Goal: Task Accomplishment & Management: Use online tool/utility

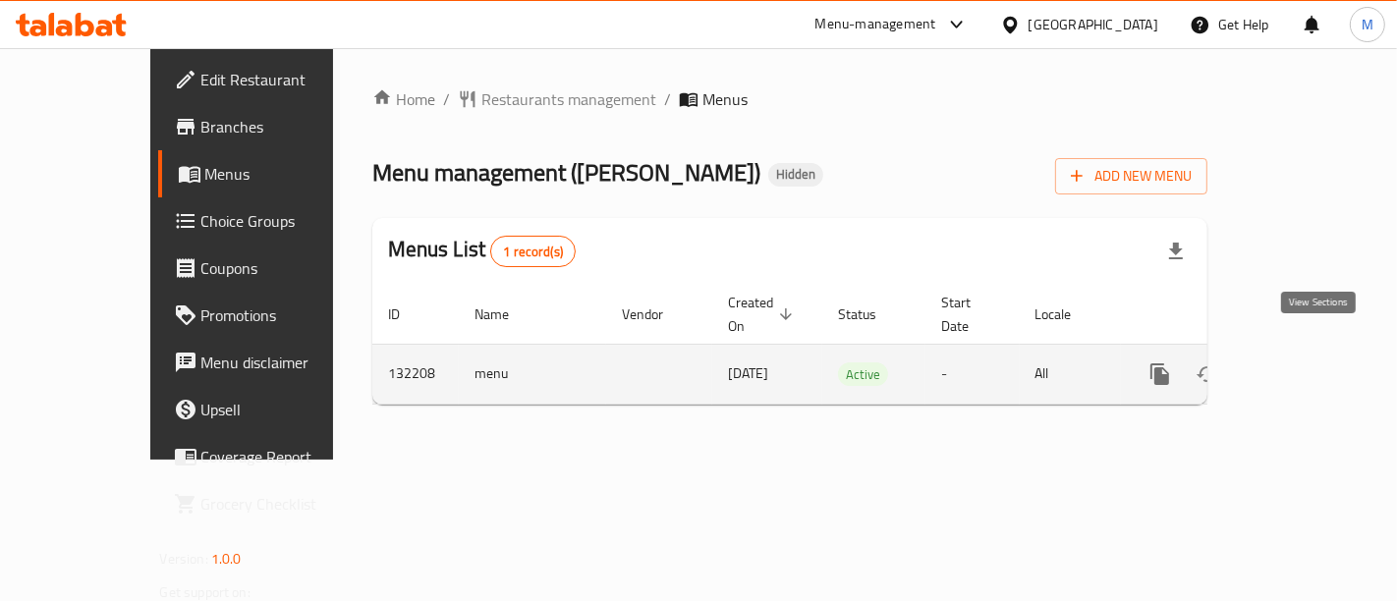
click at [1313, 362] on icon "enhanced table" at bounding box center [1302, 374] width 24 height 24
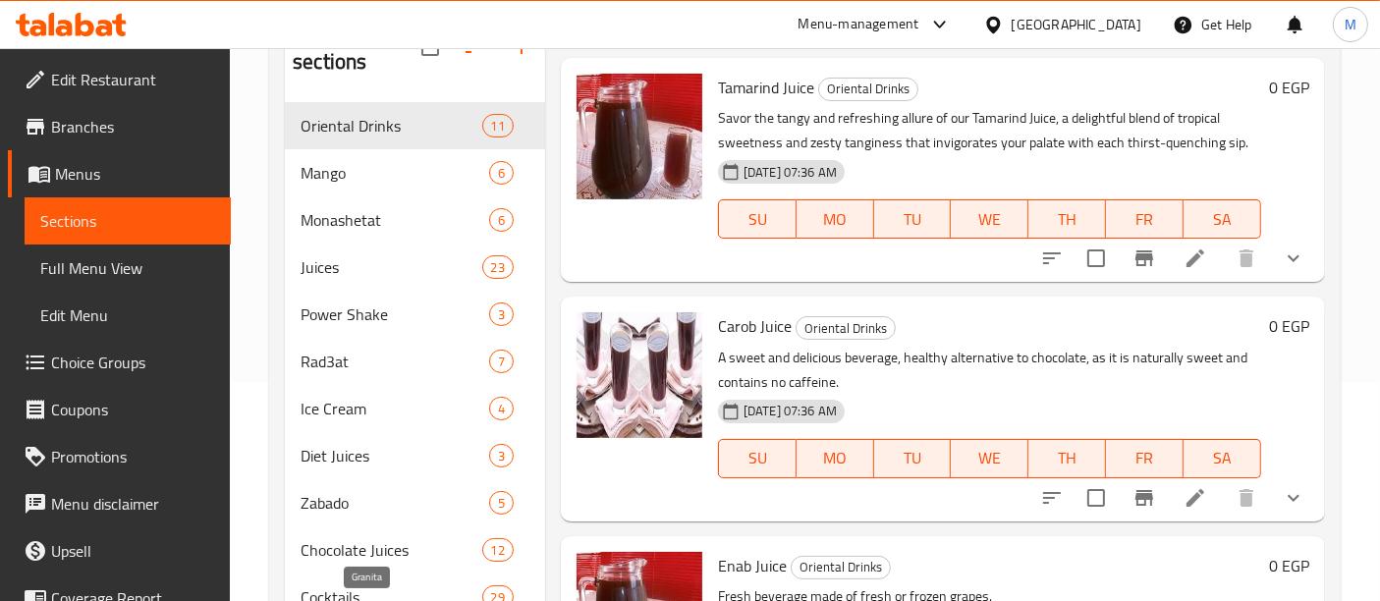
scroll to position [506, 0]
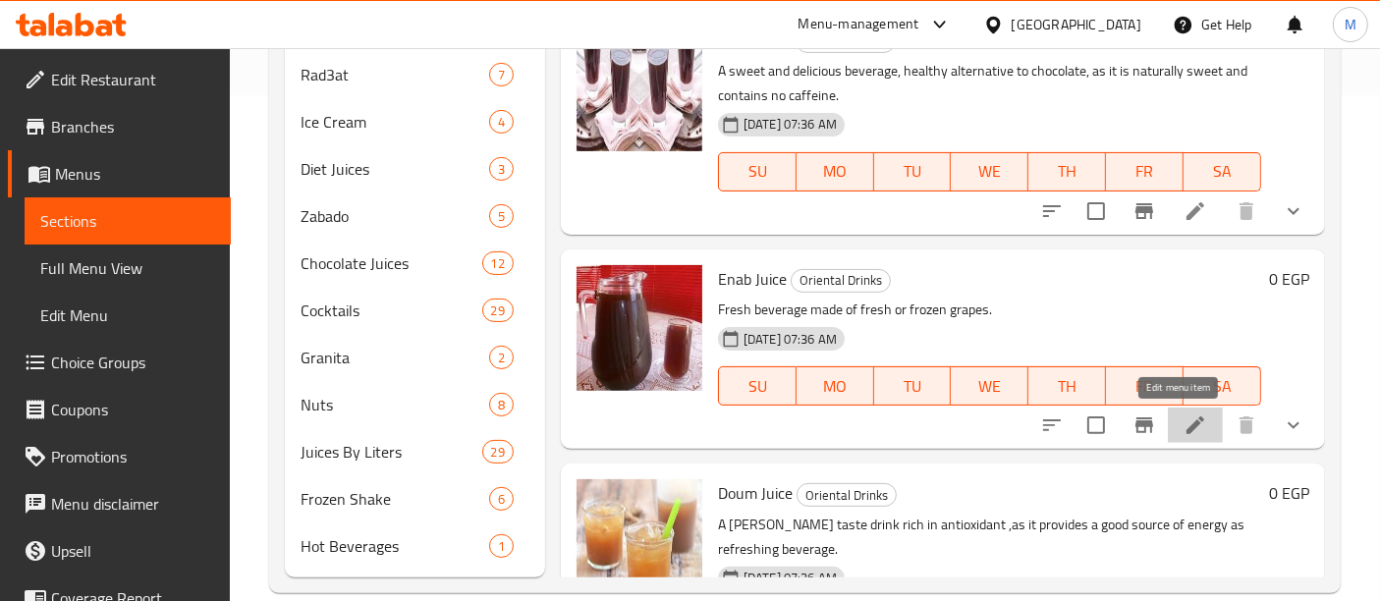
click at [1184, 419] on icon at bounding box center [1196, 426] width 24 height 24
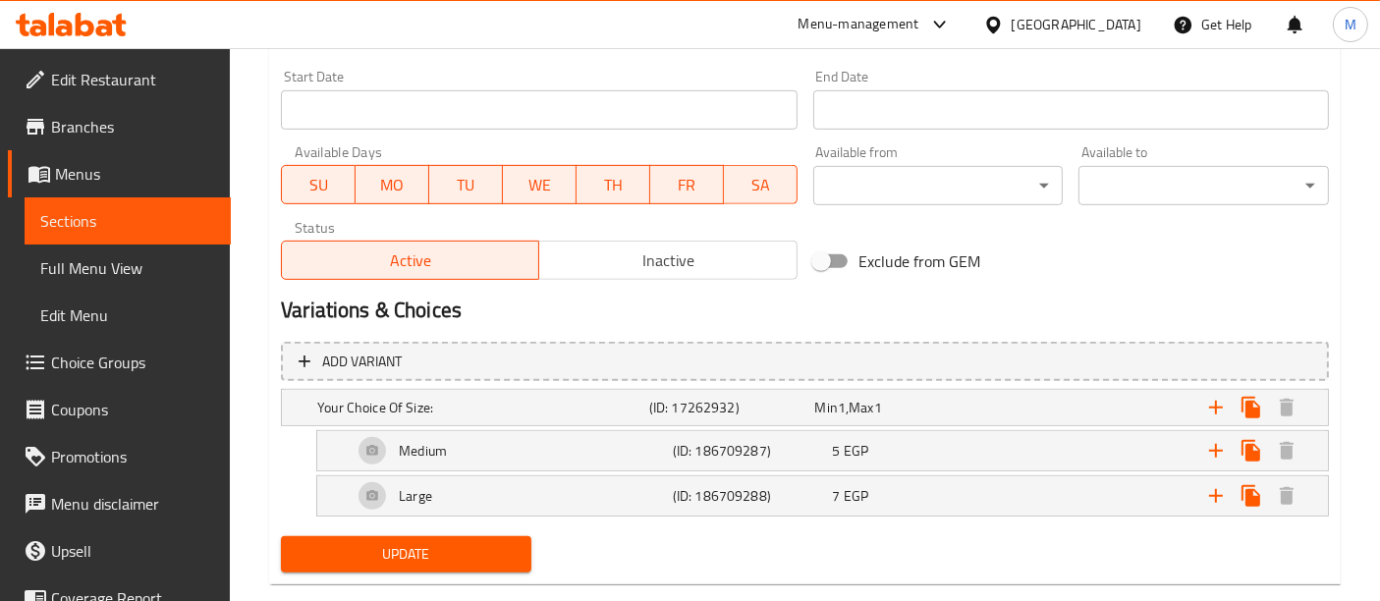
scroll to position [879, 0]
